Goal: Information Seeking & Learning: Learn about a topic

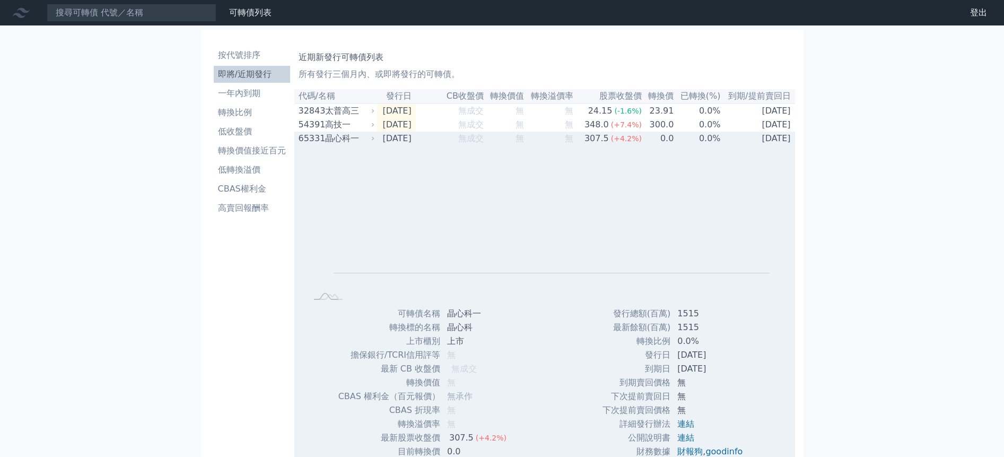
click at [332, 136] on div "晶心科一" at bounding box center [349, 138] width 48 height 13
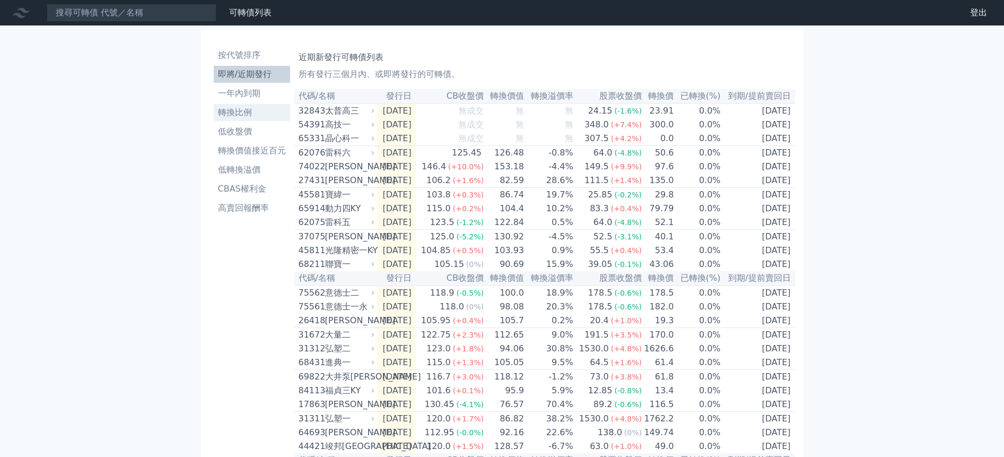
click at [255, 112] on li "轉換比例" at bounding box center [252, 112] width 76 height 13
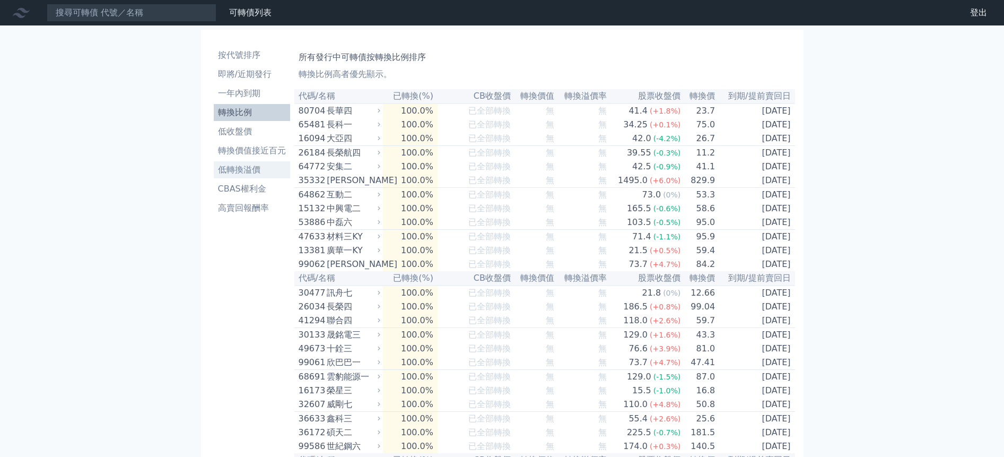
click at [250, 166] on li "低轉換溢價" at bounding box center [252, 169] width 76 height 13
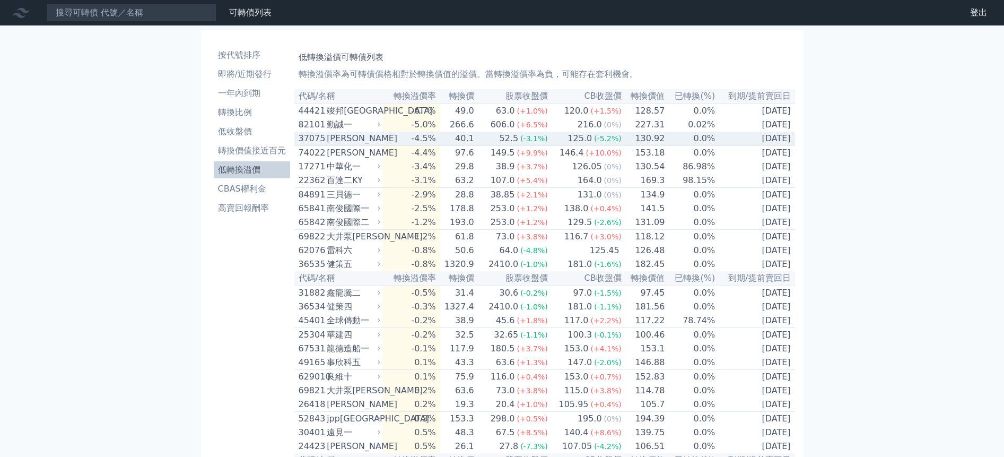
scroll to position [265, 0]
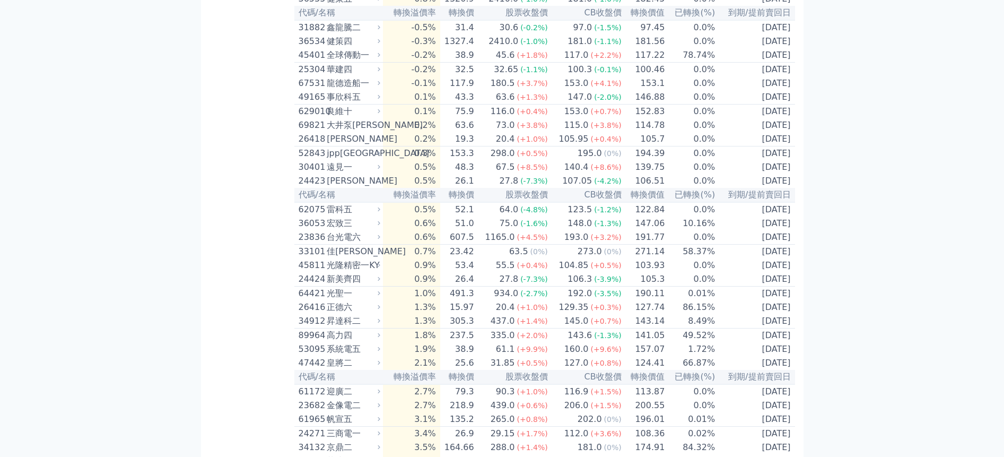
drag, startPoint x: 278, startPoint y: 123, endPoint x: 878, endPoint y: 228, distance: 608.8
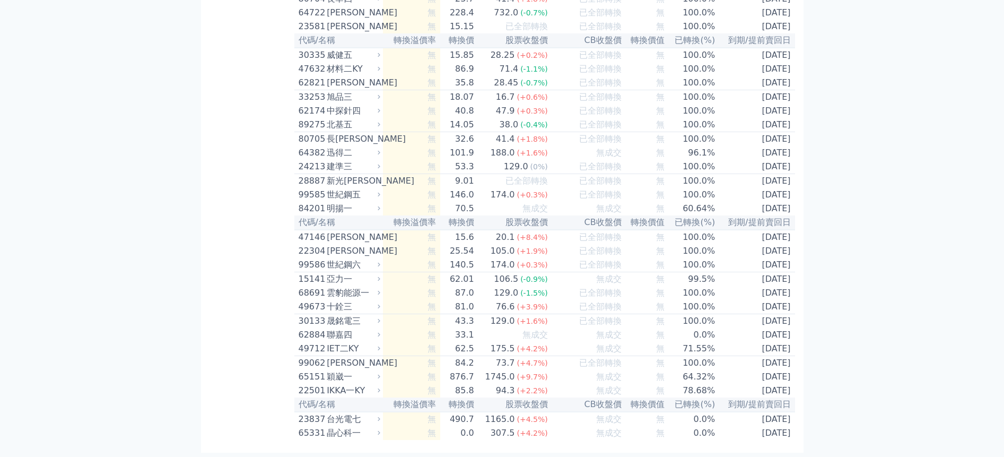
scroll to position [6152, 0]
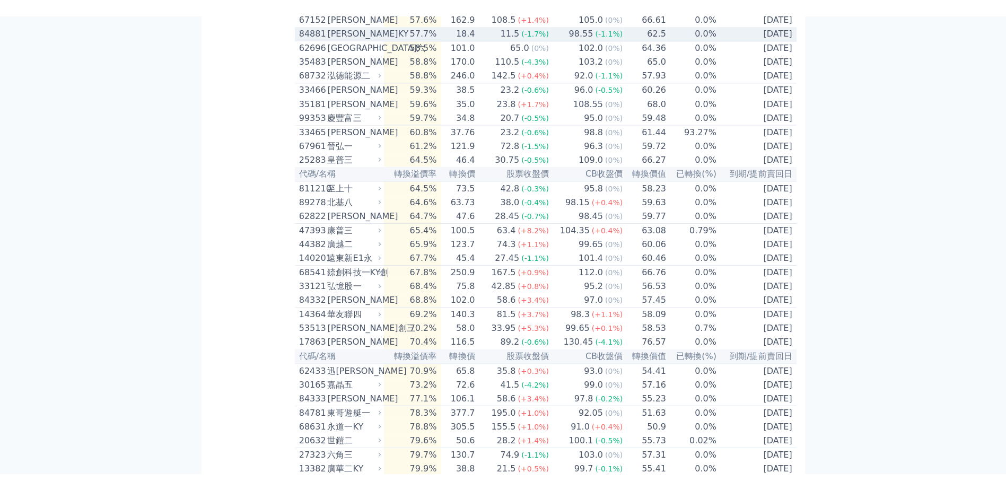
scroll to position [4137, 0]
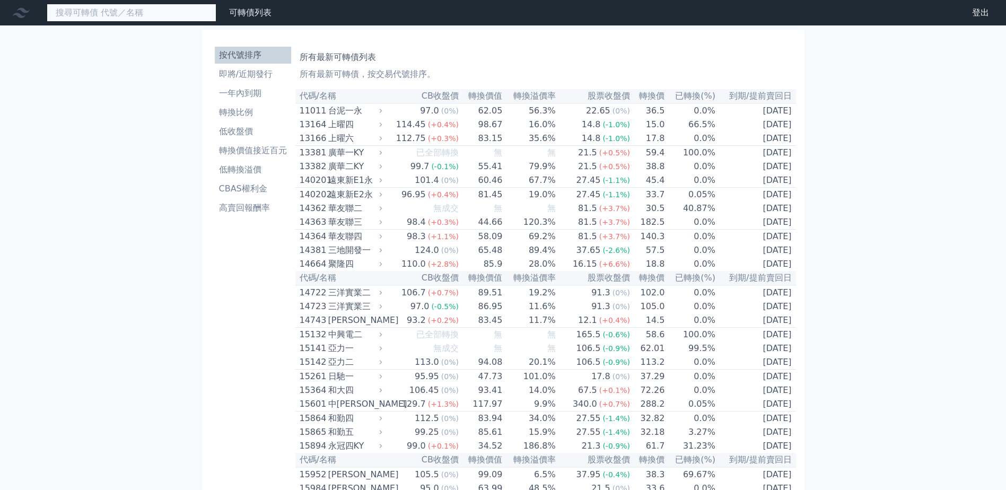
click at [184, 13] on input at bounding box center [132, 13] width 170 height 18
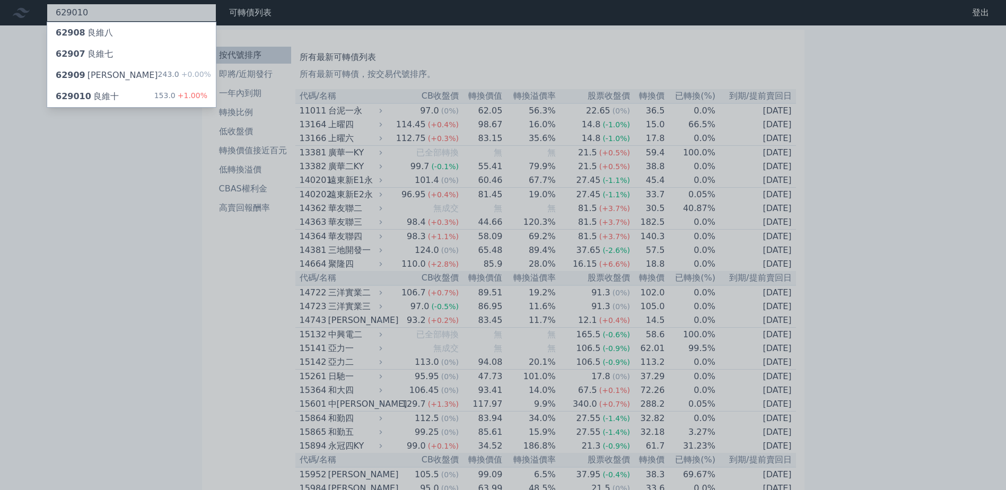
type input "629010"
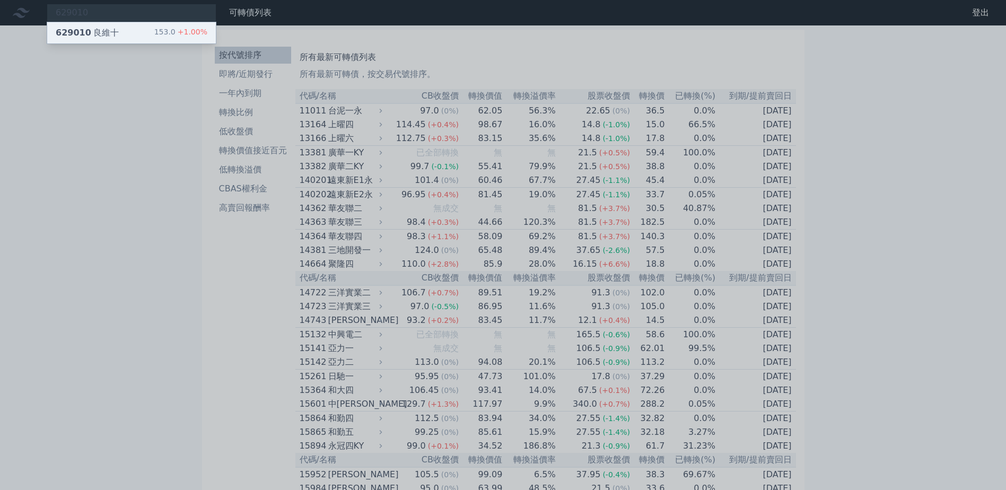
click at [170, 27] on div "153.0 +1.00%" at bounding box center [180, 33] width 53 height 13
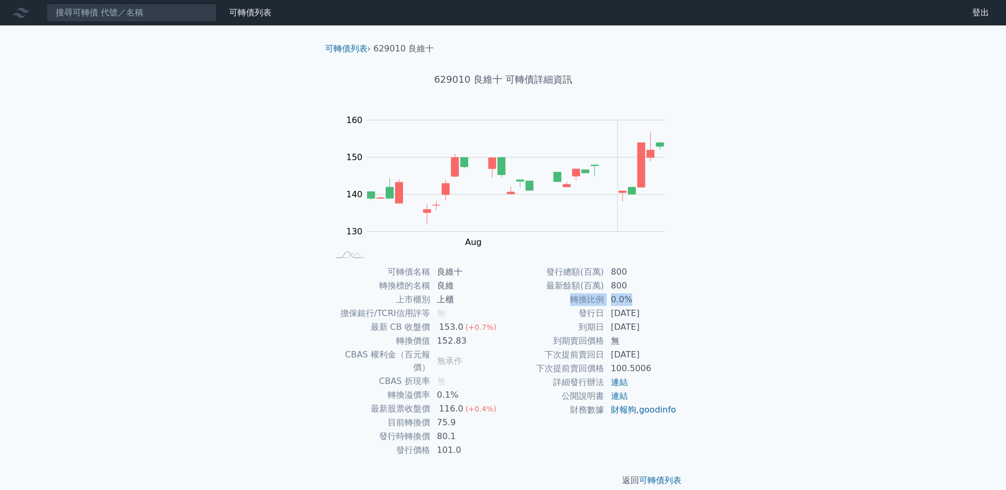
drag, startPoint x: 564, startPoint y: 303, endPoint x: 647, endPoint y: 308, distance: 82.9
click at [647, 308] on tbody "發行總額(百萬) 800 最新餘額(百萬) 800 轉換比例 0.0% 發行日 2025-05-13 到期日 2028-05-13 到期賣回價格 無 下次提前…" at bounding box center [590, 341] width 174 height 152
drag, startPoint x: 647, startPoint y: 308, endPoint x: 693, endPoint y: 355, distance: 66.4
click at [691, 354] on div "可轉債列表 › 629010 良維十 629010 良維十 可轉債詳細資訊 Zoom Out 130 120 125 130 135 140 145 150 …" at bounding box center [503, 264] width 407 height 478
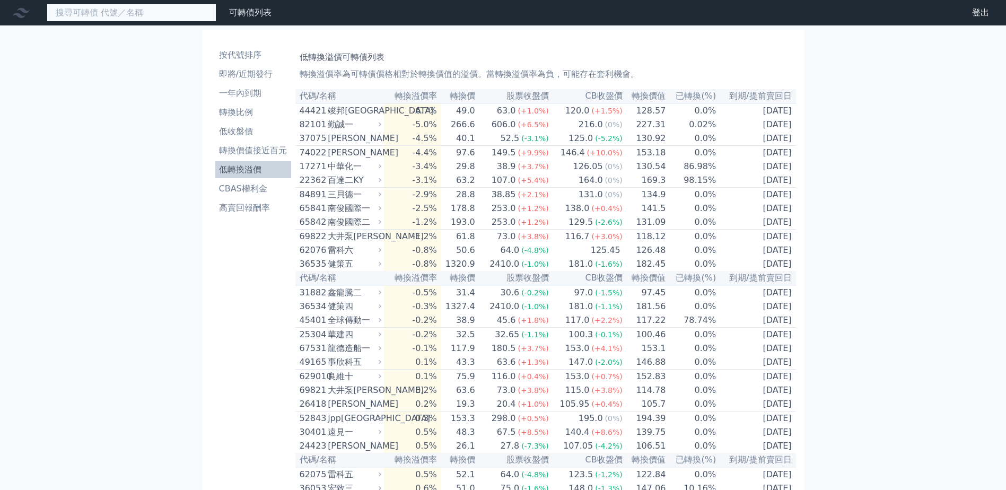
click at [126, 15] on input at bounding box center [132, 13] width 170 height 18
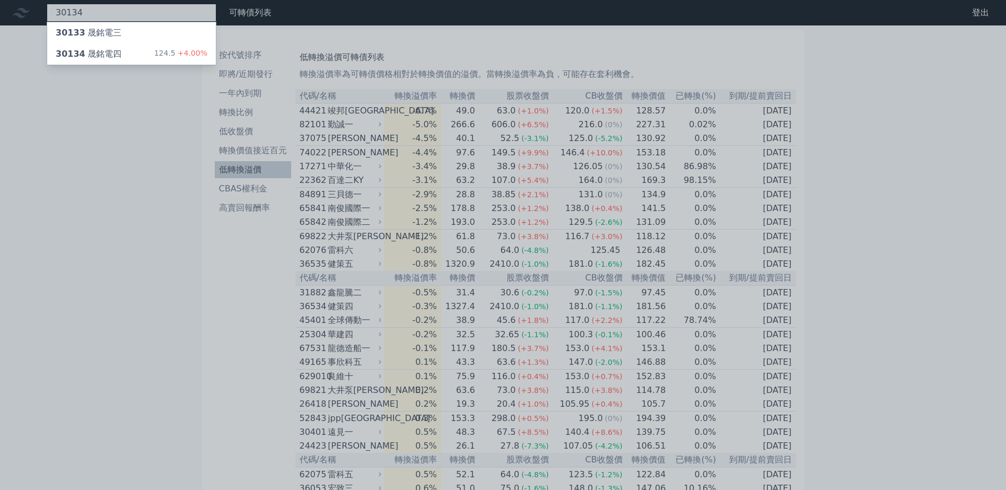
type input "30134"
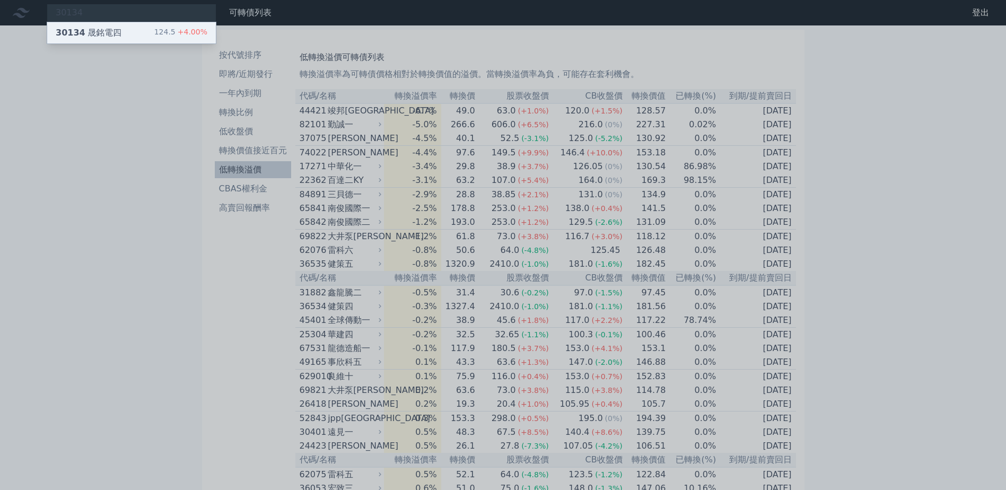
click at [143, 27] on div "30134 晟銘電四 124.5 +4.00%" at bounding box center [131, 32] width 169 height 21
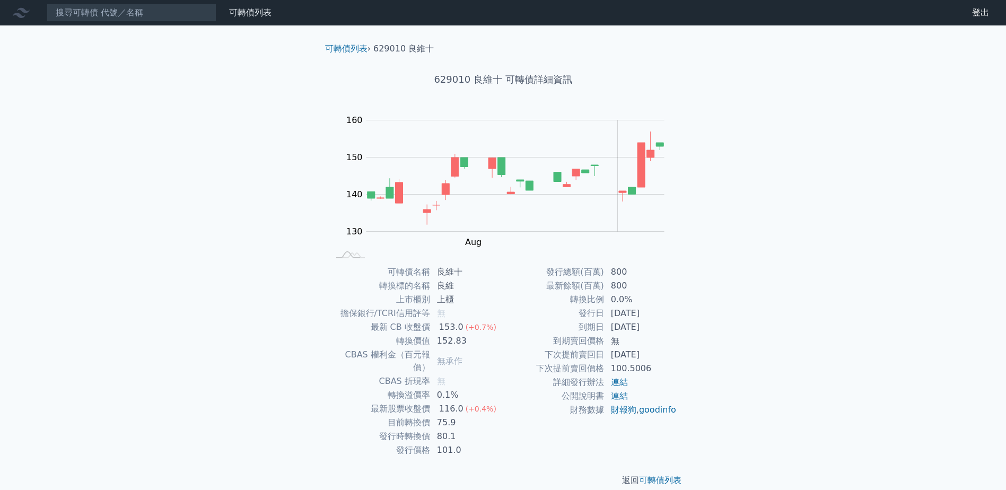
click at [146, 16] on input at bounding box center [132, 13] width 170 height 18
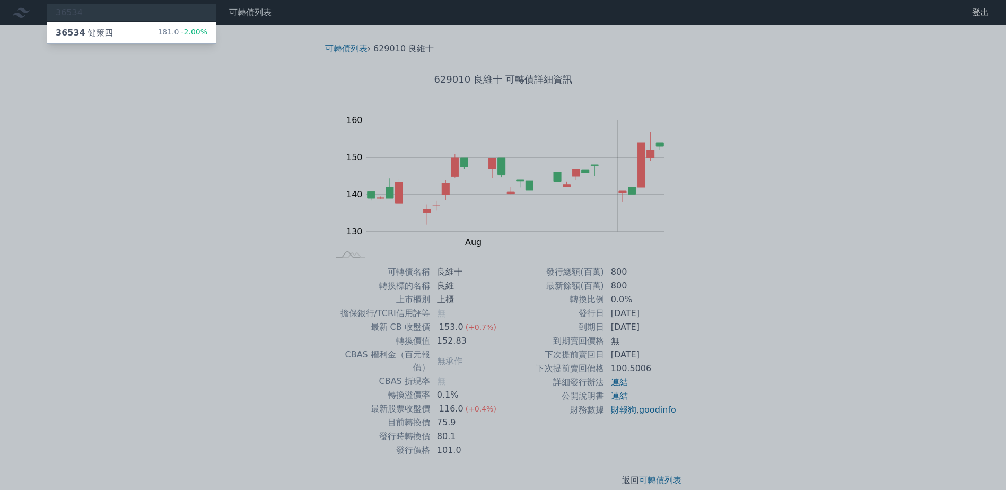
type input "36534"
click at [164, 30] on div "181.0 -2.00%" at bounding box center [182, 33] width 50 height 13
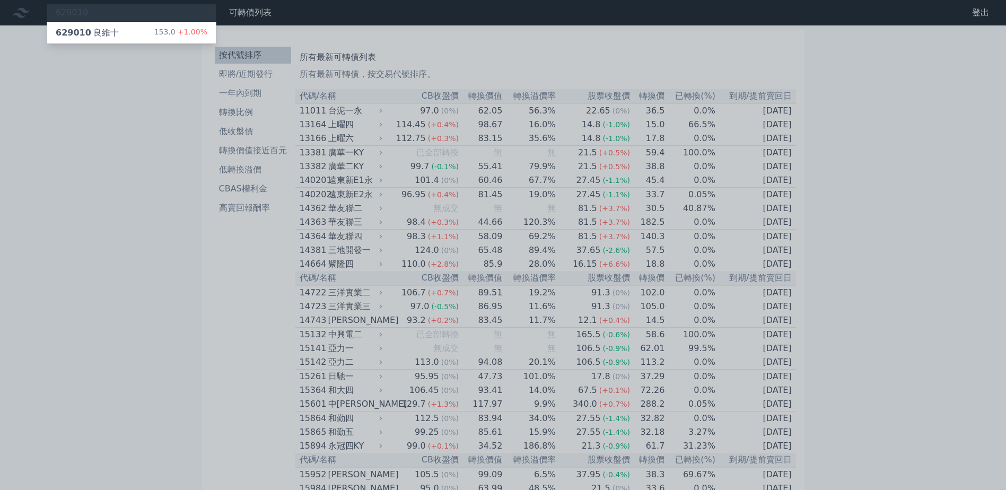
drag, startPoint x: 120, startPoint y: 8, endPoint x: 118, endPoint y: 15, distance: 7.2
click at [120, 8] on div at bounding box center [503, 245] width 1006 height 490
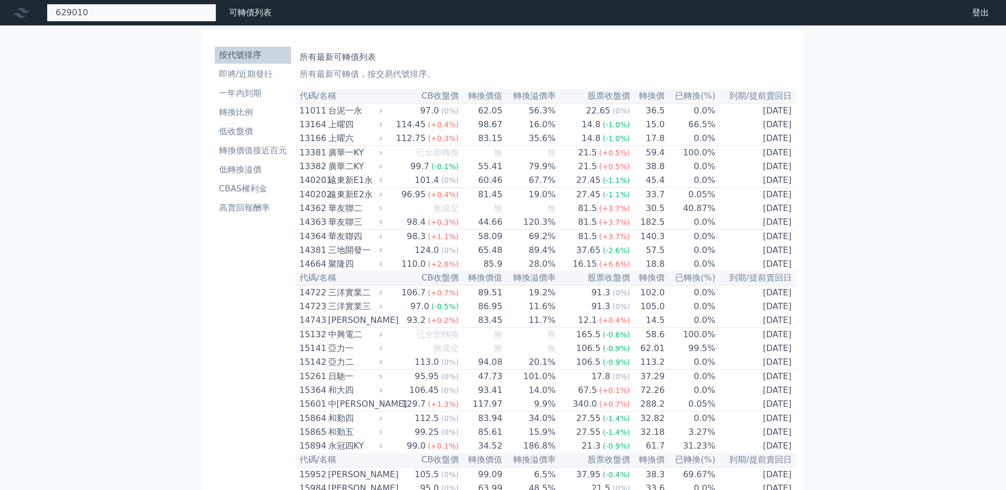
click at [158, 17] on div "629010 629010 良維十 153.0 +1.00%" at bounding box center [132, 13] width 170 height 18
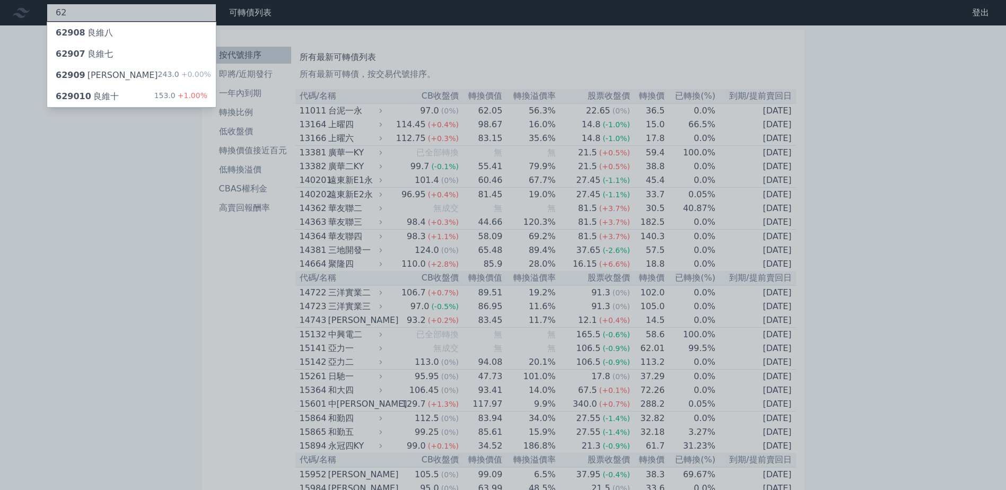
type input "6"
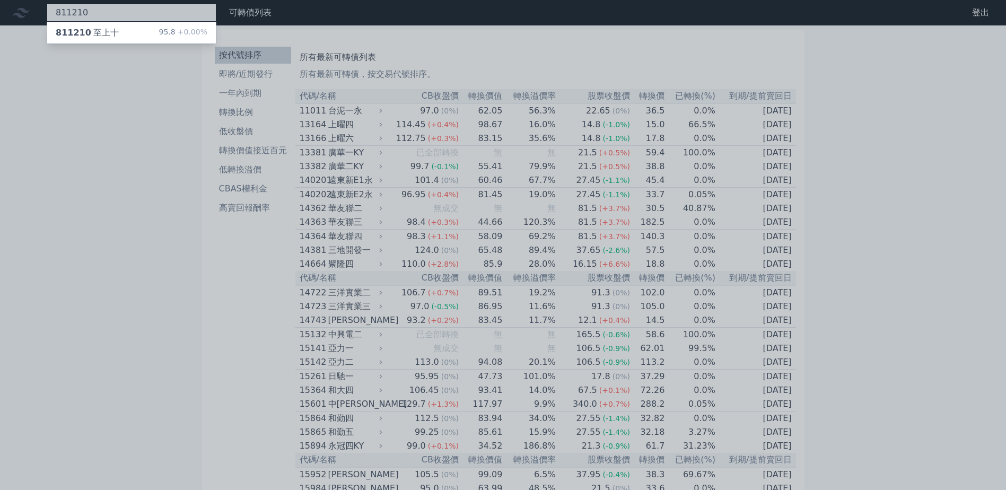
type input "811210"
click at [135, 27] on div "811210 至上十 95.8 +0.00%" at bounding box center [131, 32] width 169 height 21
